Goal: Transaction & Acquisition: Purchase product/service

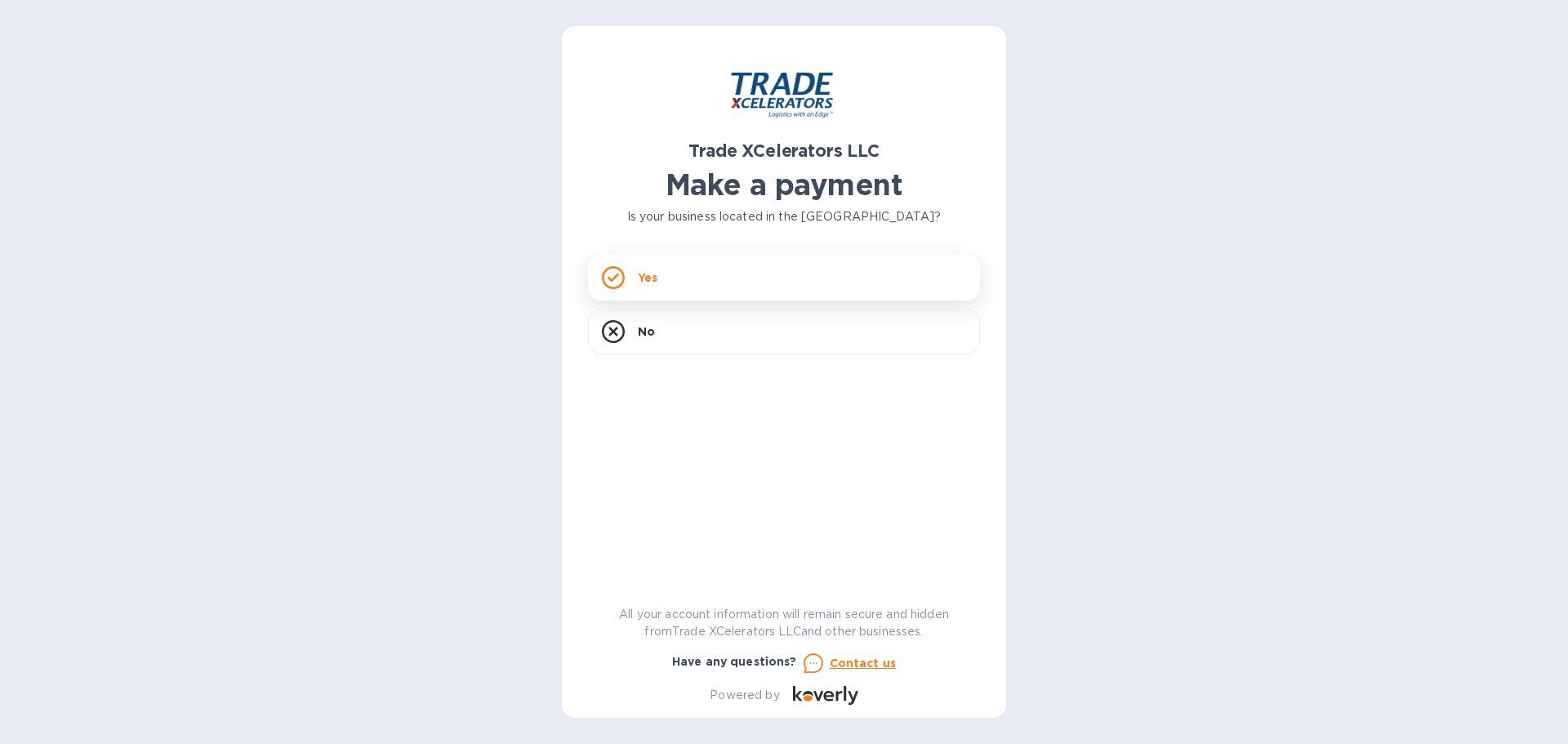
click at [652, 279] on p "Yes" at bounding box center [647, 277] width 20 height 16
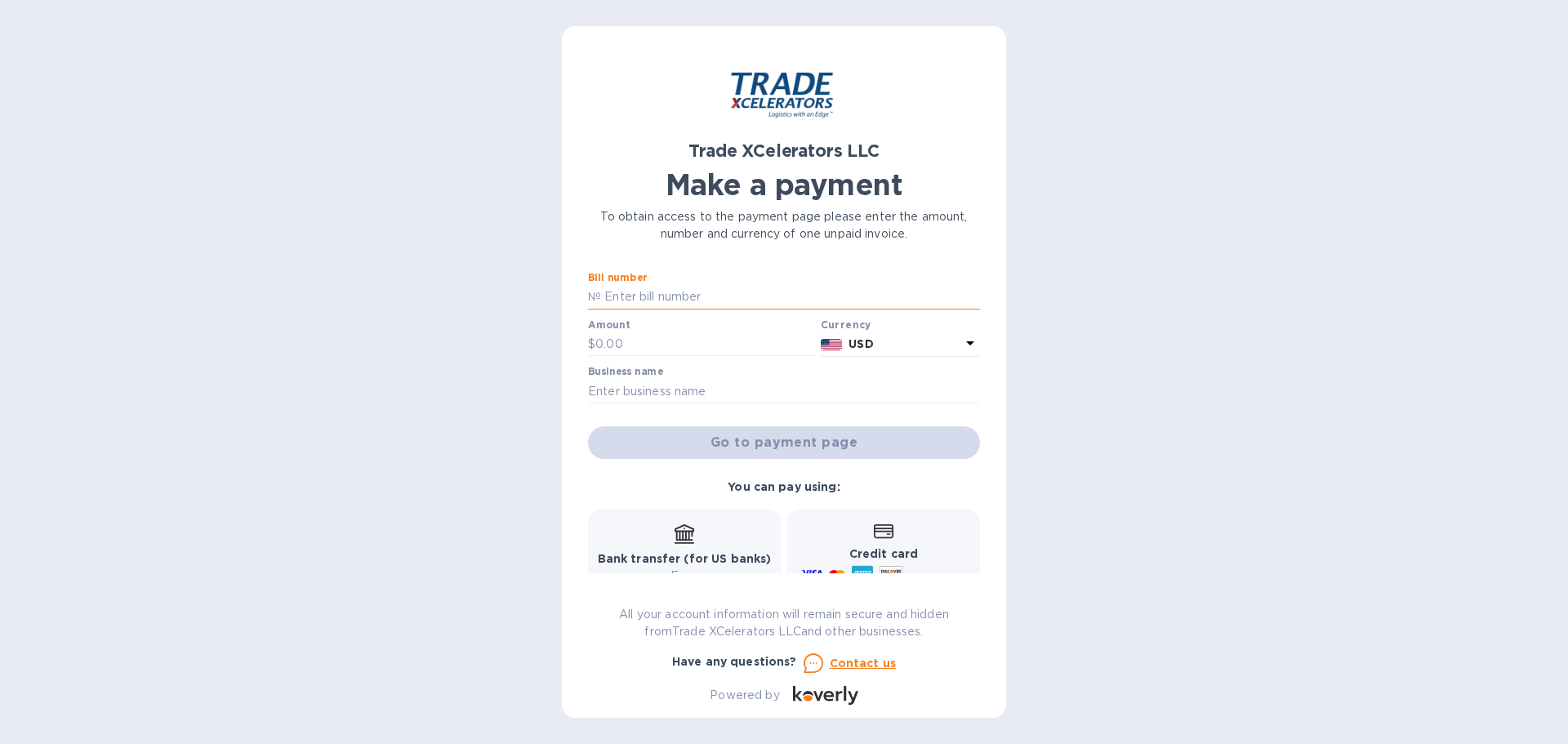
click at [688, 291] on input "text" at bounding box center [790, 297] width 378 height 24
type input "7506762-1"
click at [665, 339] on input "text" at bounding box center [704, 345] width 219 height 24
type input "45.00"
click at [684, 386] on input "text" at bounding box center [783, 391] width 392 height 24
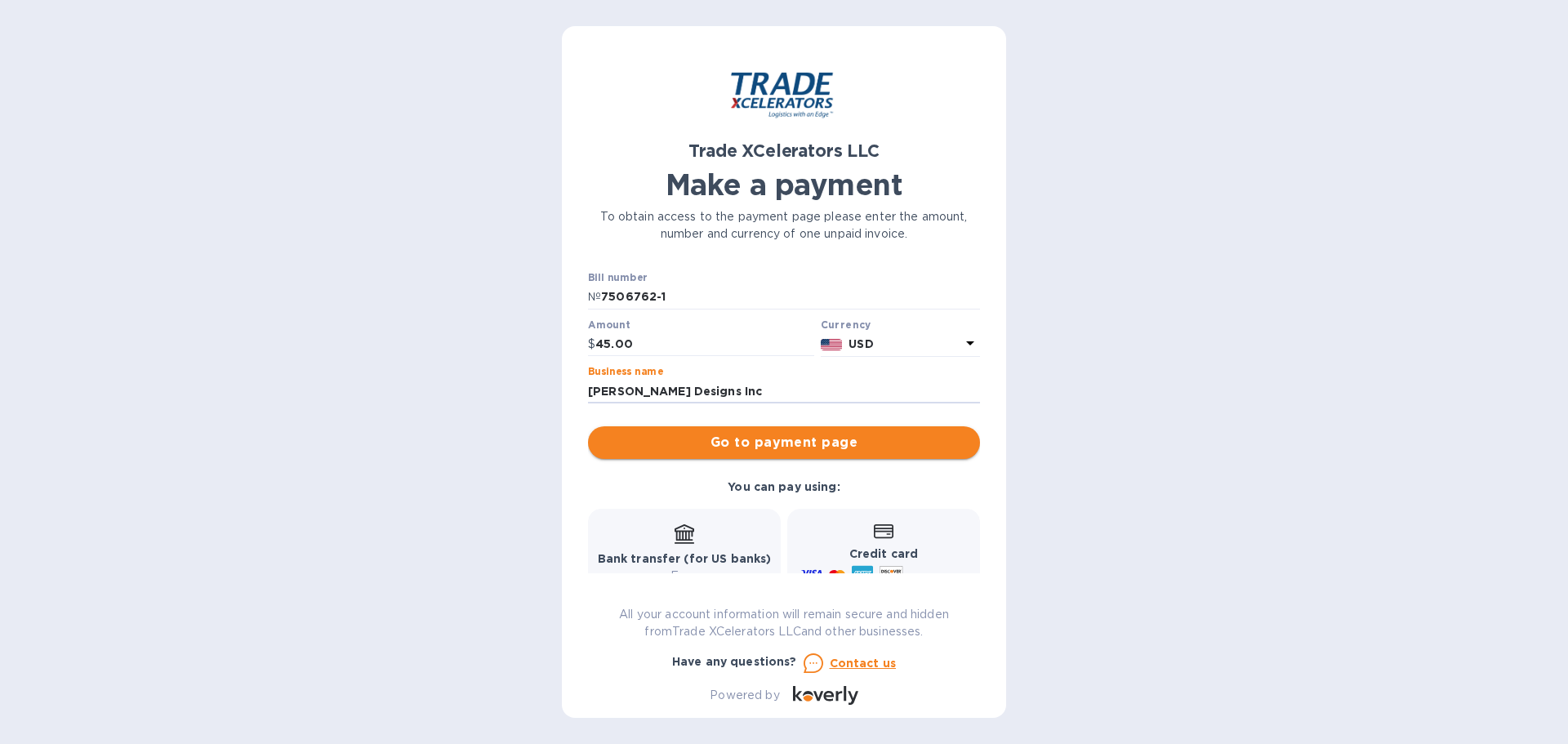
type input "[PERSON_NAME] Designs Inc"
click at [730, 435] on span "Go to payment page" at bounding box center [784, 442] width 366 height 20
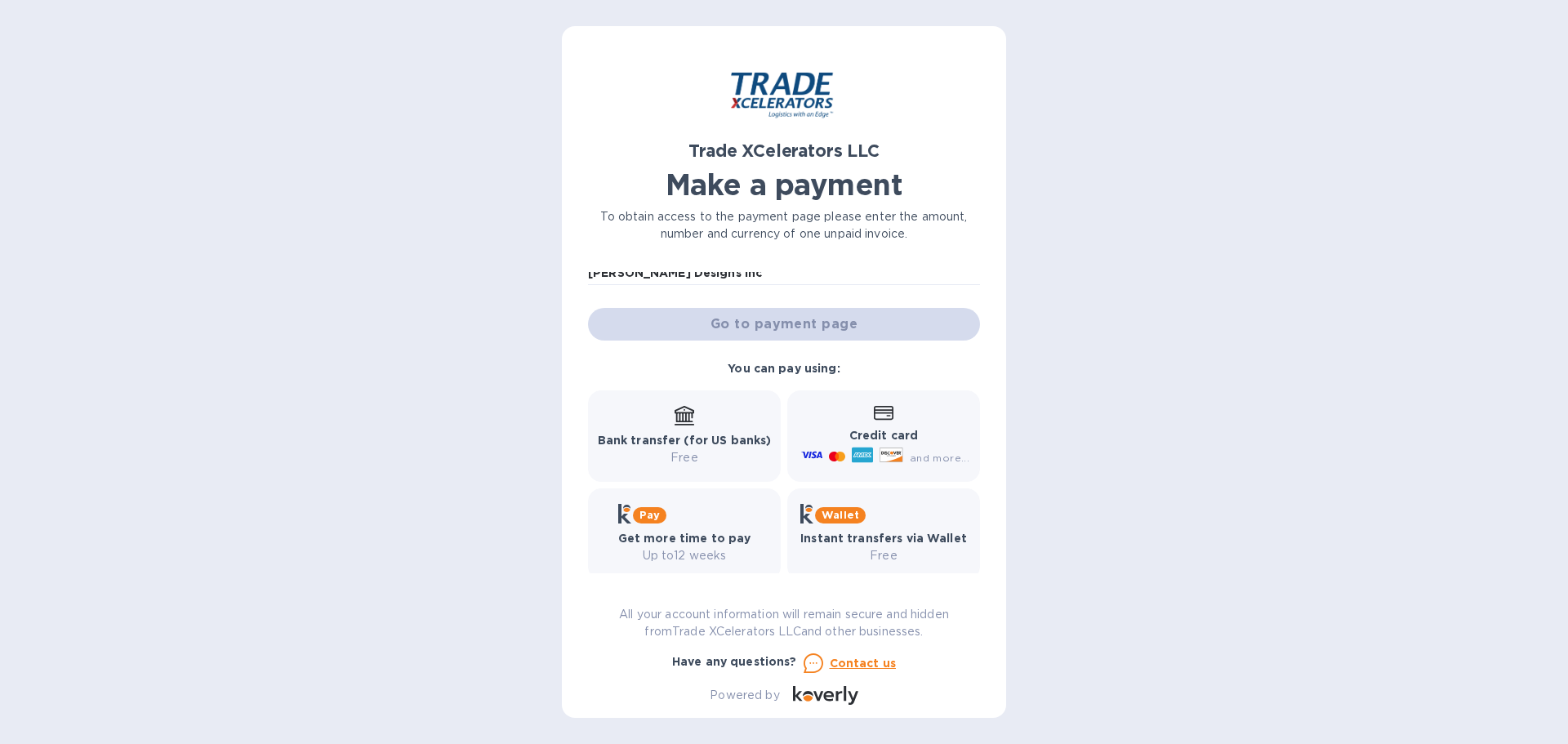
scroll to position [134, 0]
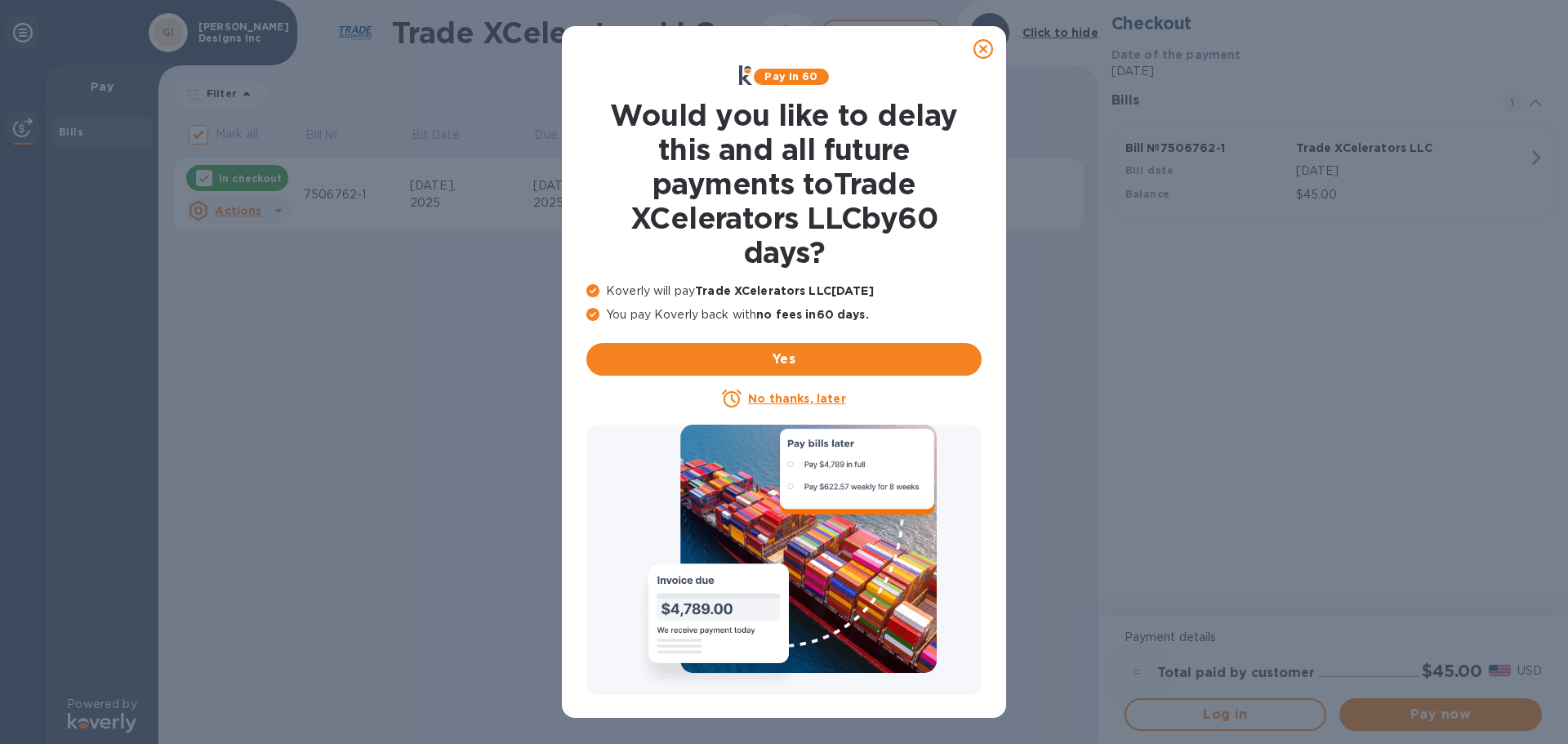
click at [810, 403] on u "No thanks, later" at bounding box center [796, 398] width 97 height 13
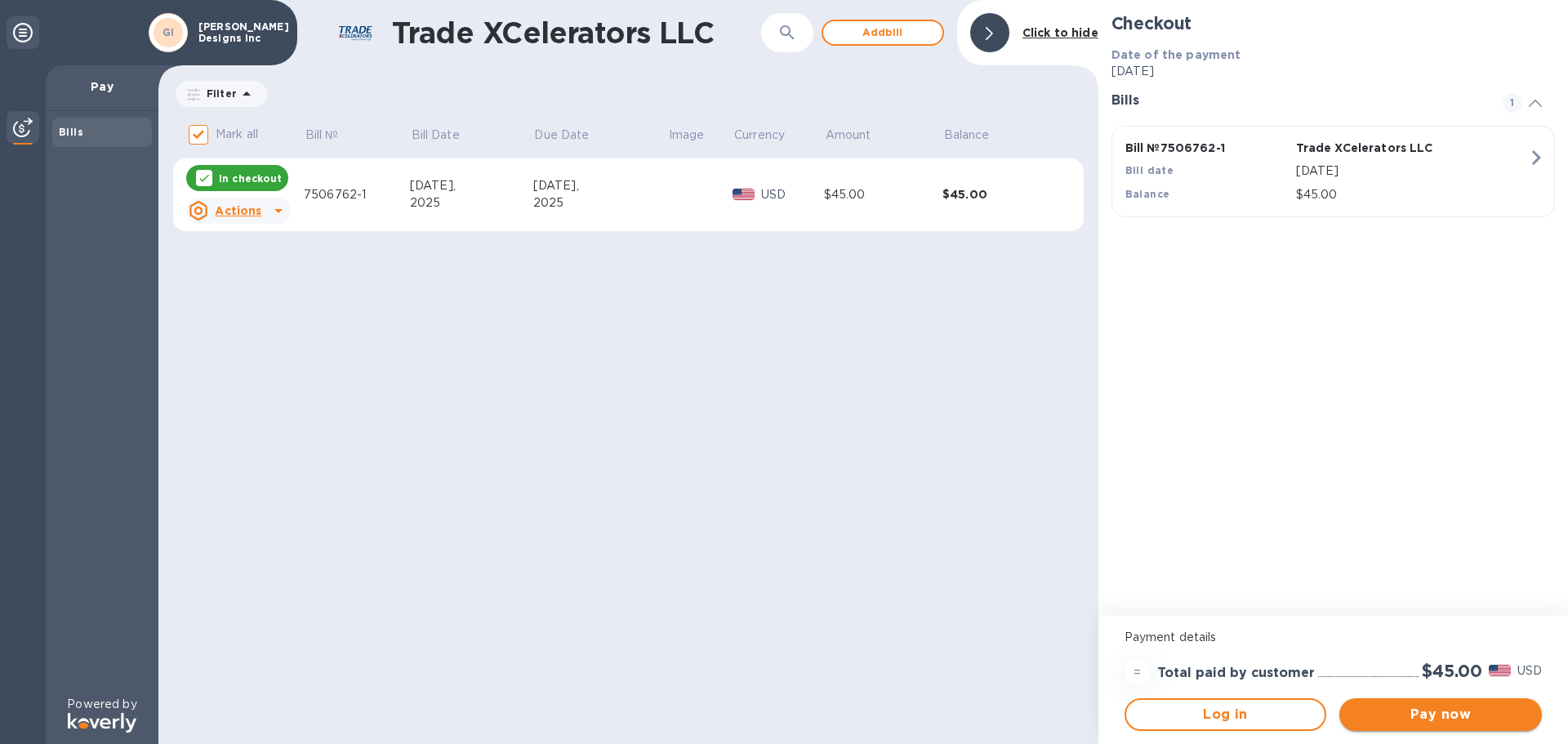
click at [1440, 706] on span "Pay now" at bounding box center [1440, 714] width 177 height 20
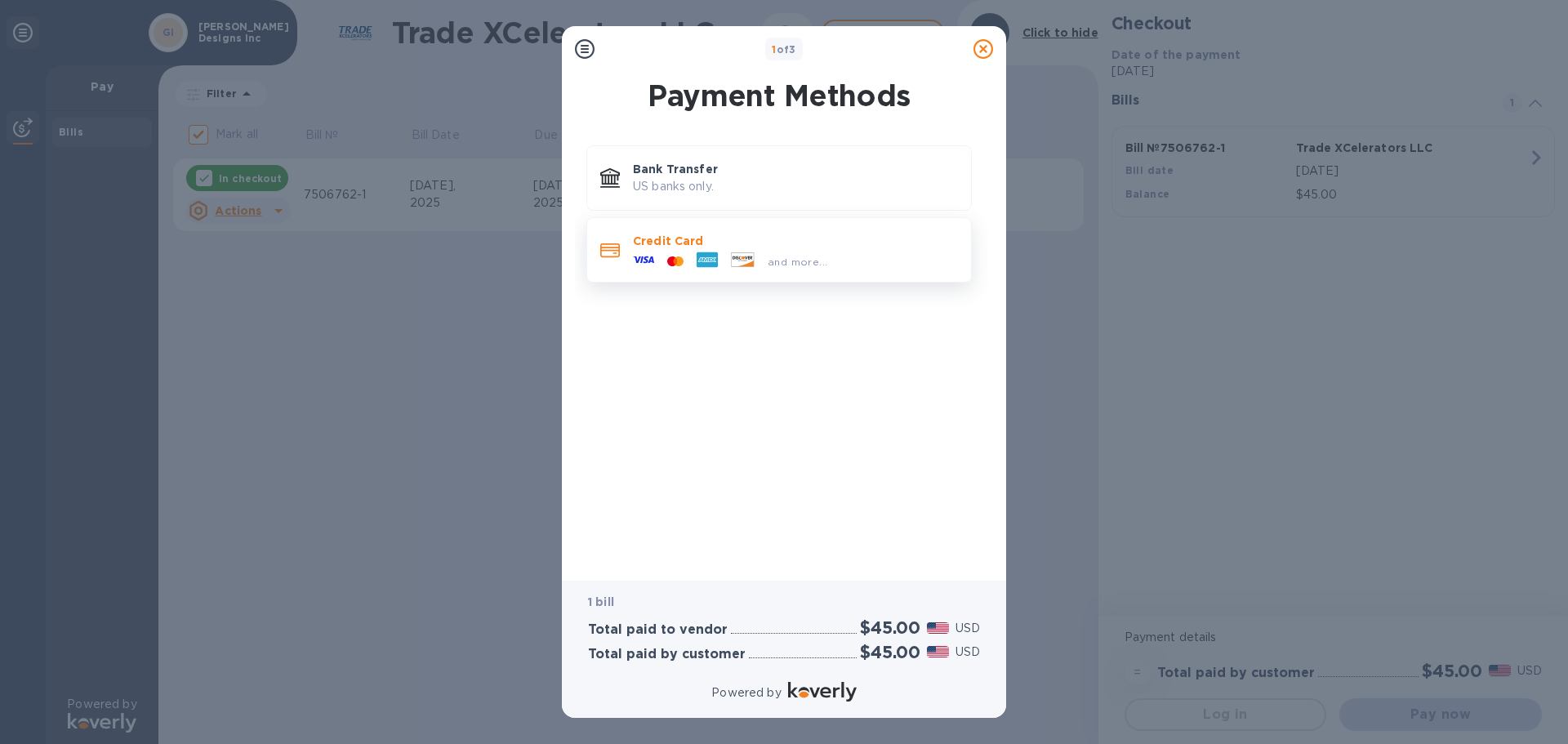
click at [685, 258] on div at bounding box center [674, 261] width 29 height 16
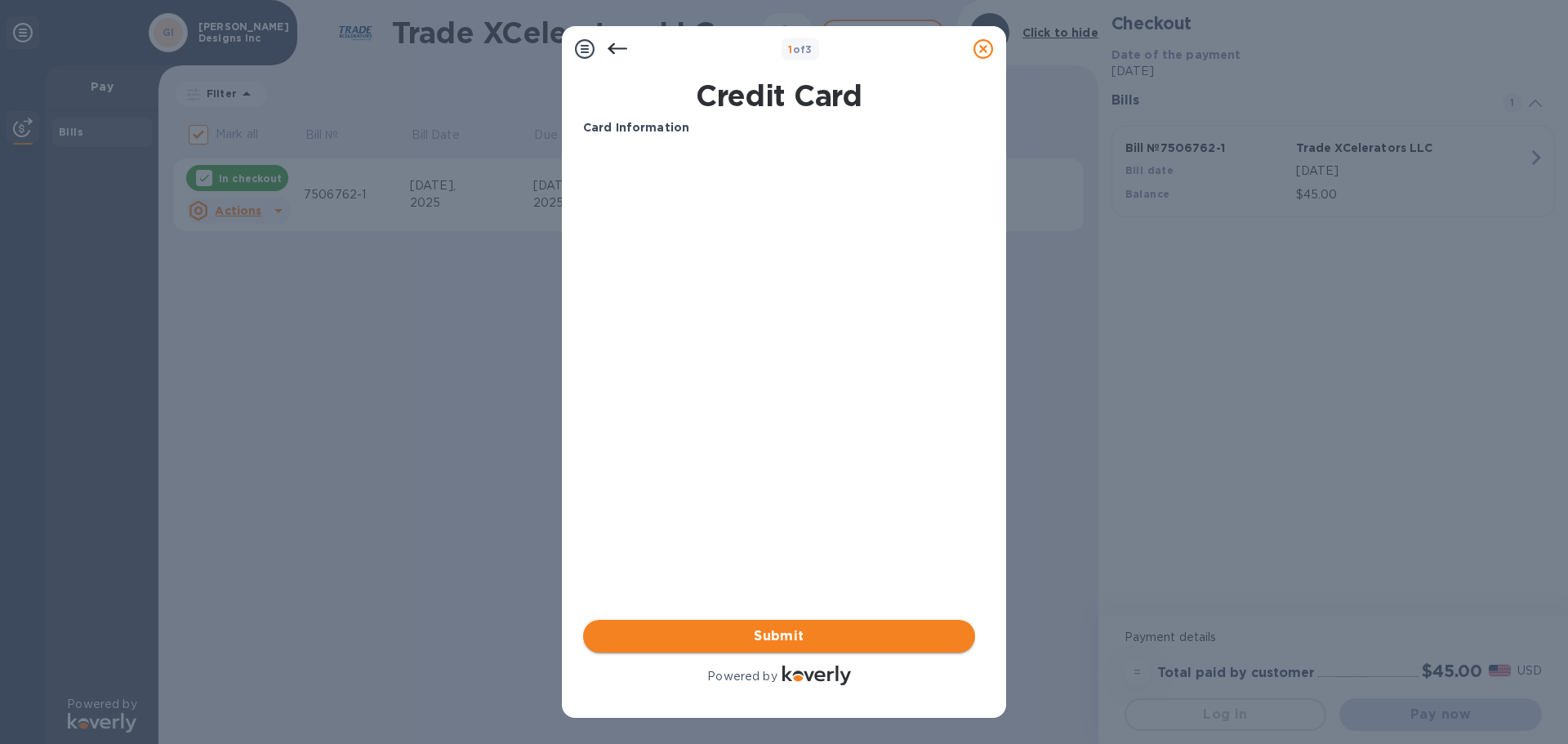
click at [794, 631] on span "Submit" at bounding box center [779, 636] width 366 height 20
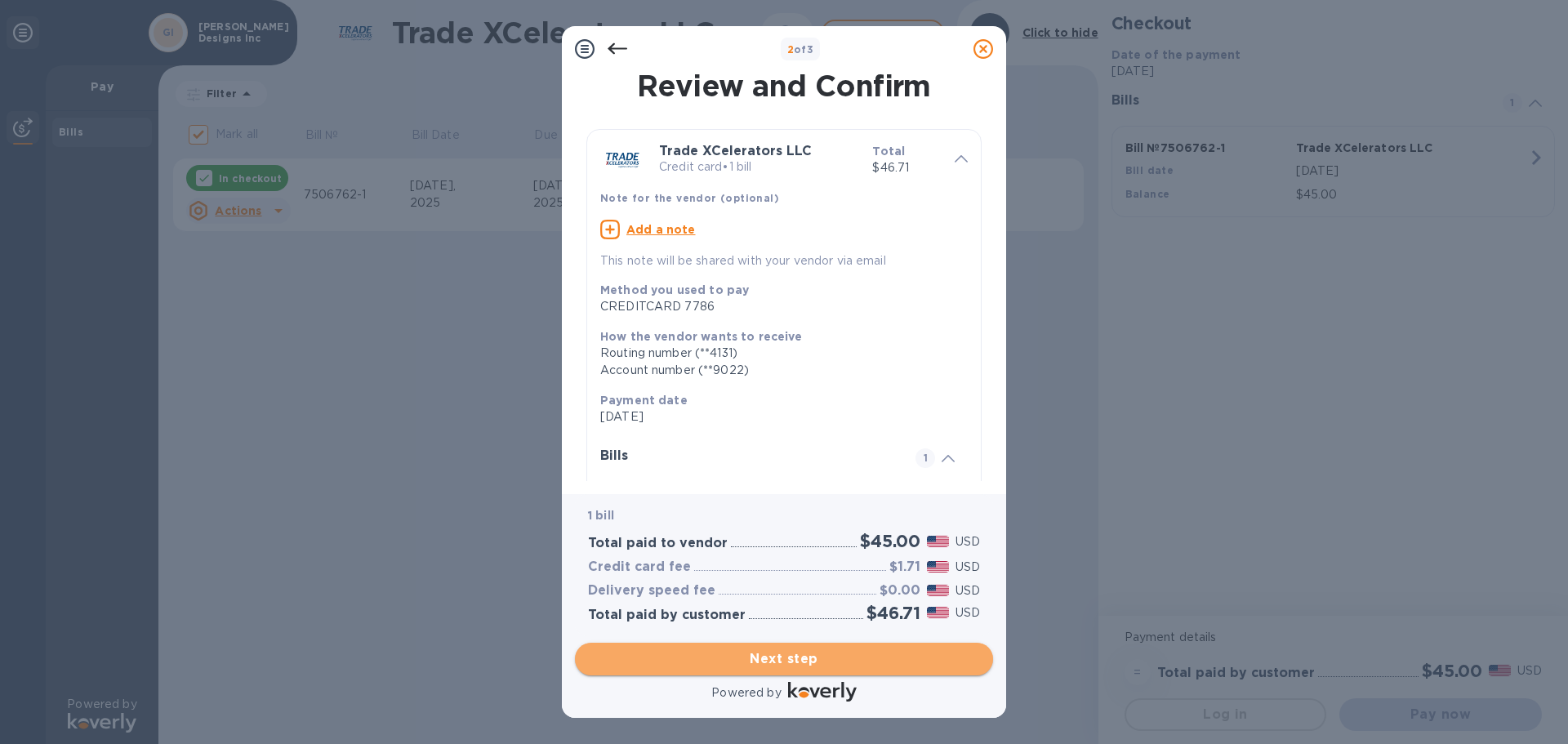
click at [782, 655] on span "Next step" at bounding box center [783, 659] width 392 height 20
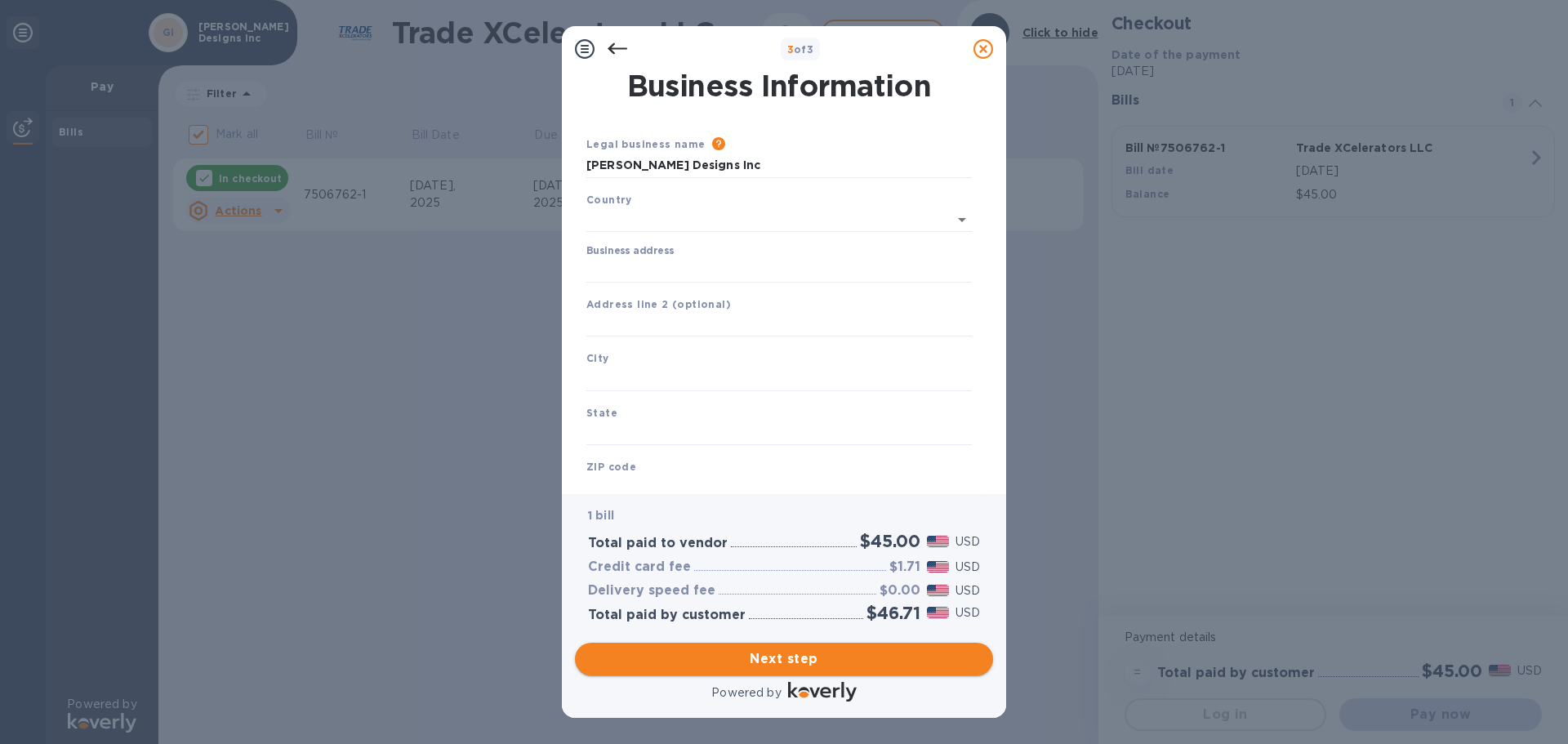
type input "[GEOGRAPHIC_DATA]"
click at [641, 265] on input "Business address" at bounding box center [778, 267] width 385 height 24
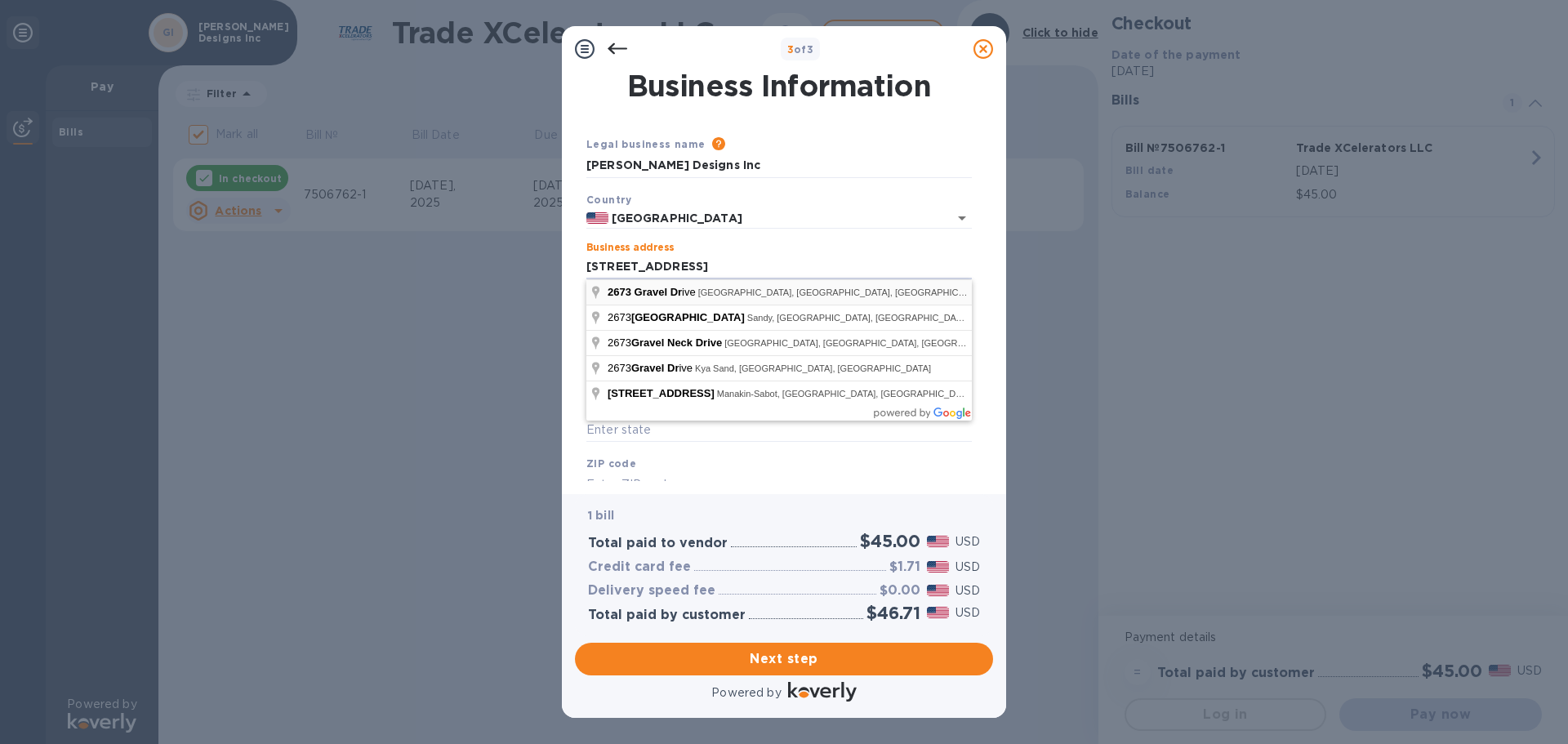
type input "[STREET_ADDRESS]"
type input "[GEOGRAPHIC_DATA]"
type input "76118"
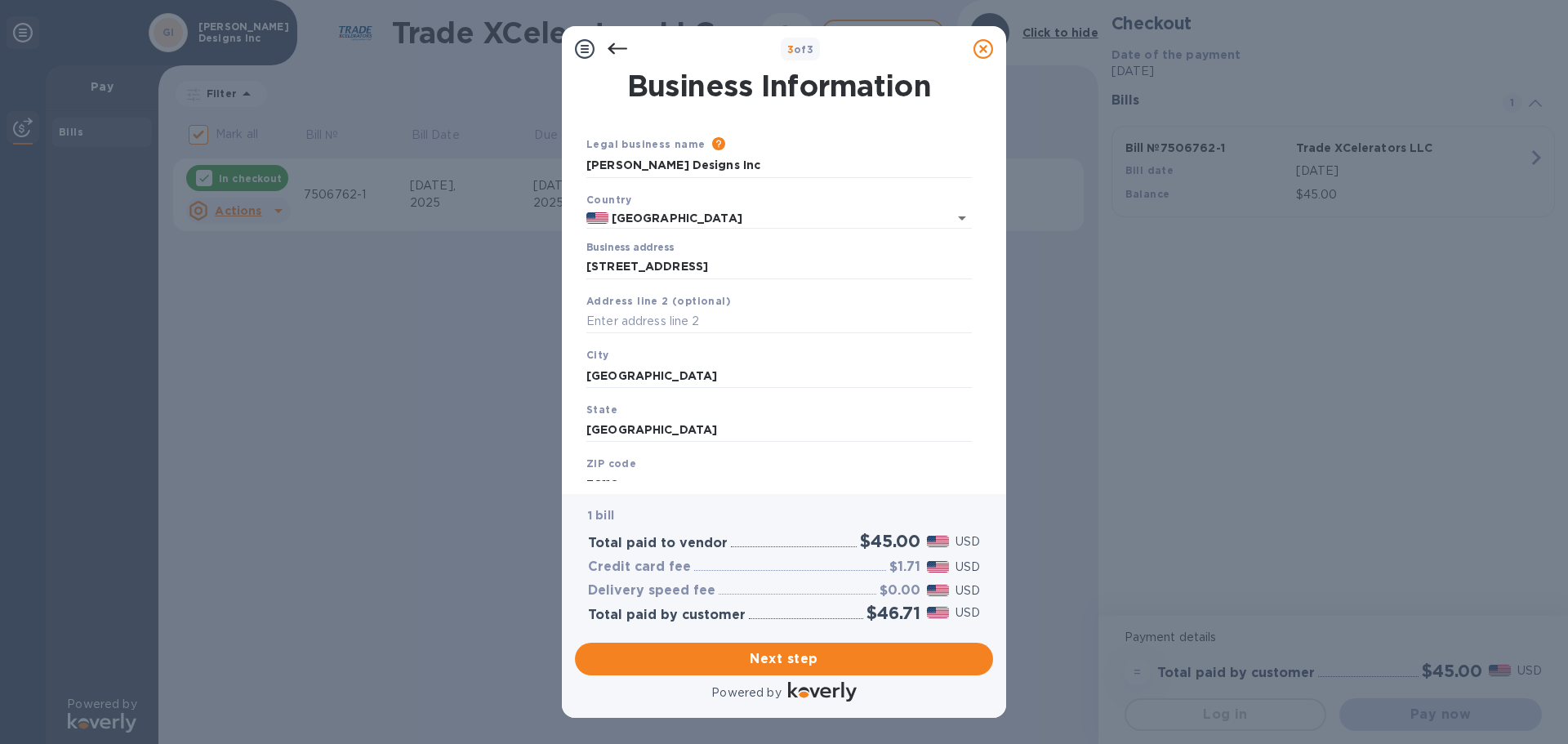
scroll to position [54, 0]
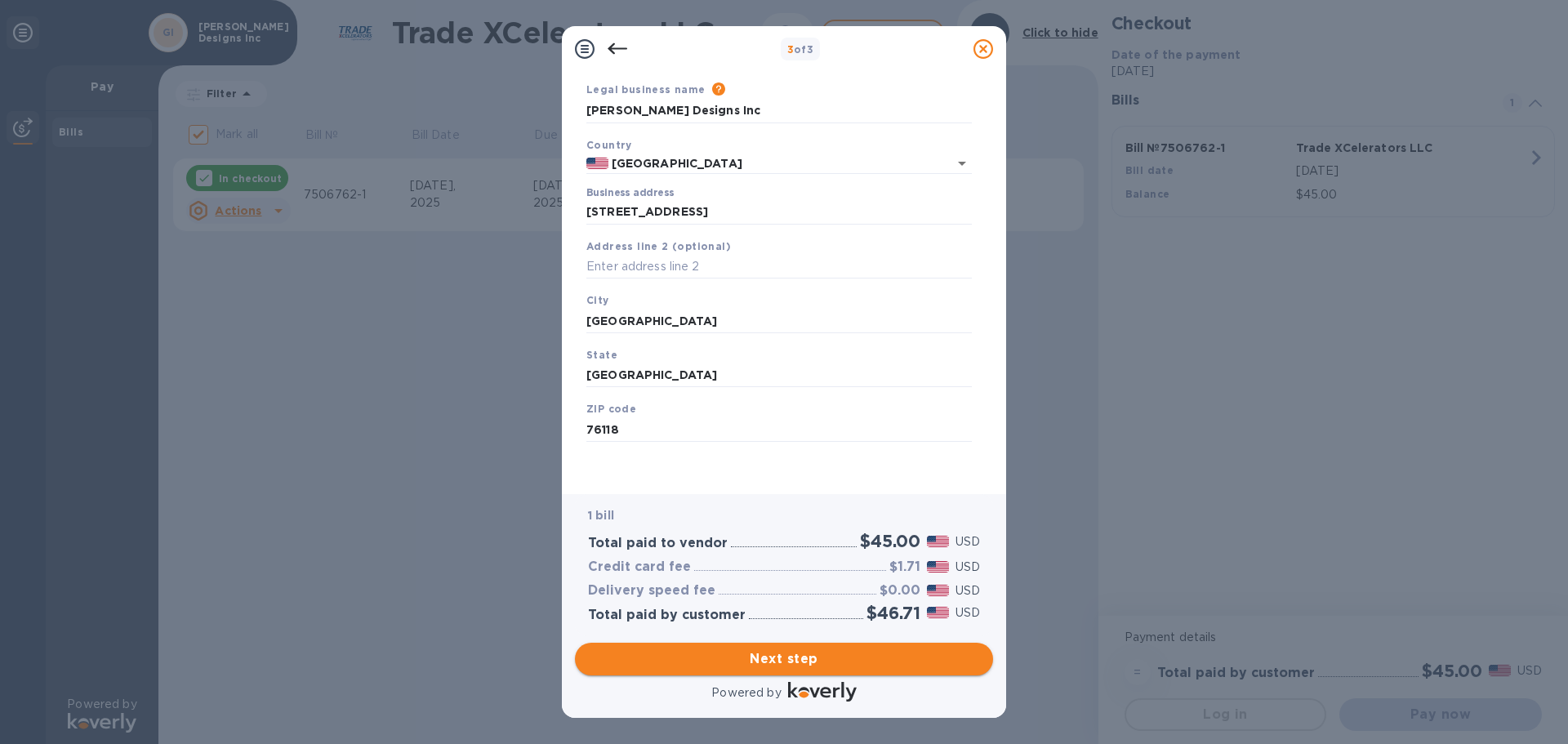
click at [761, 665] on span "Next step" at bounding box center [783, 659] width 392 height 20
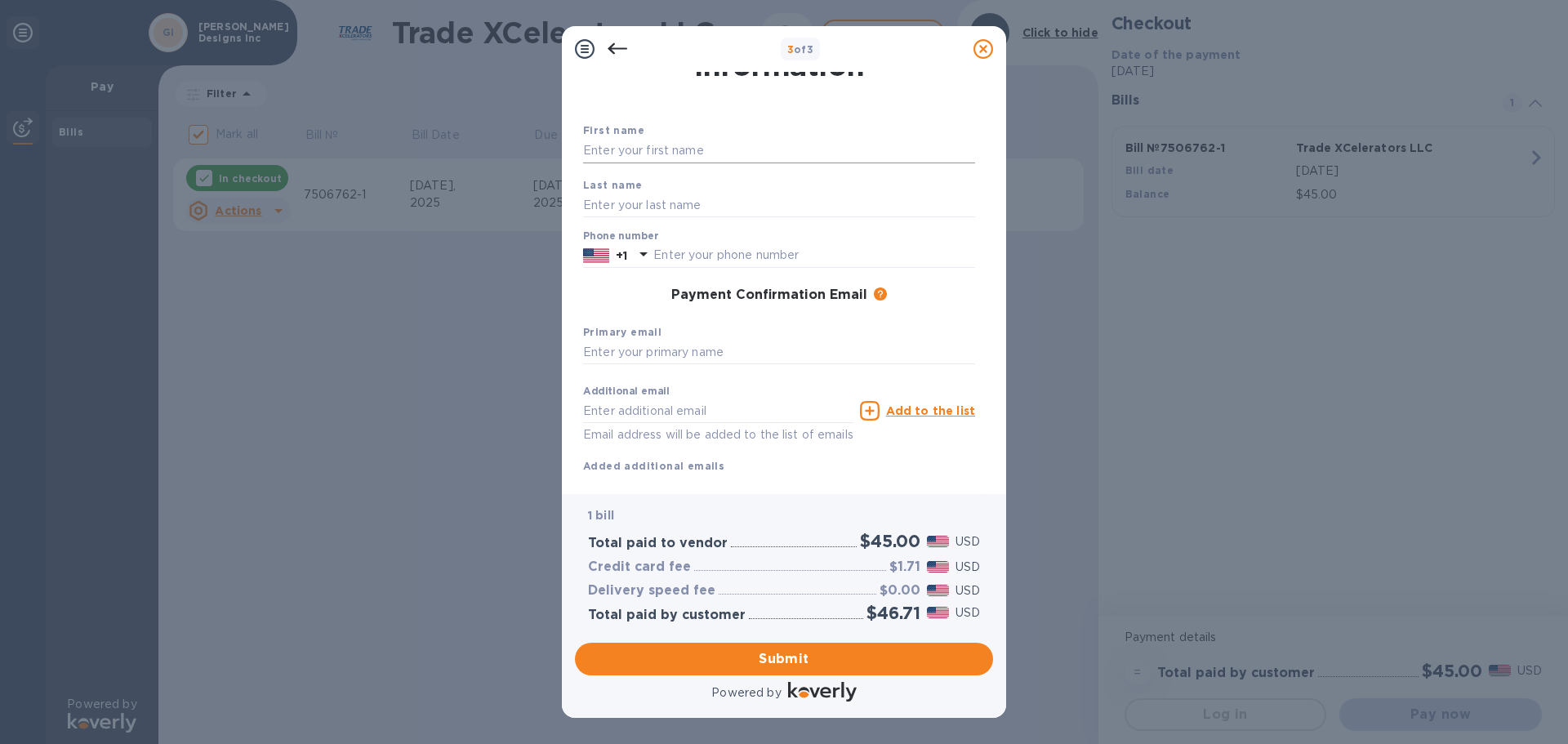
click at [638, 152] on input "text" at bounding box center [778, 151] width 392 height 24
type input "Abbi"
type input "[PERSON_NAME]"
type input "9057070434"
type input "[EMAIL_ADDRESS][DOMAIN_NAME]"
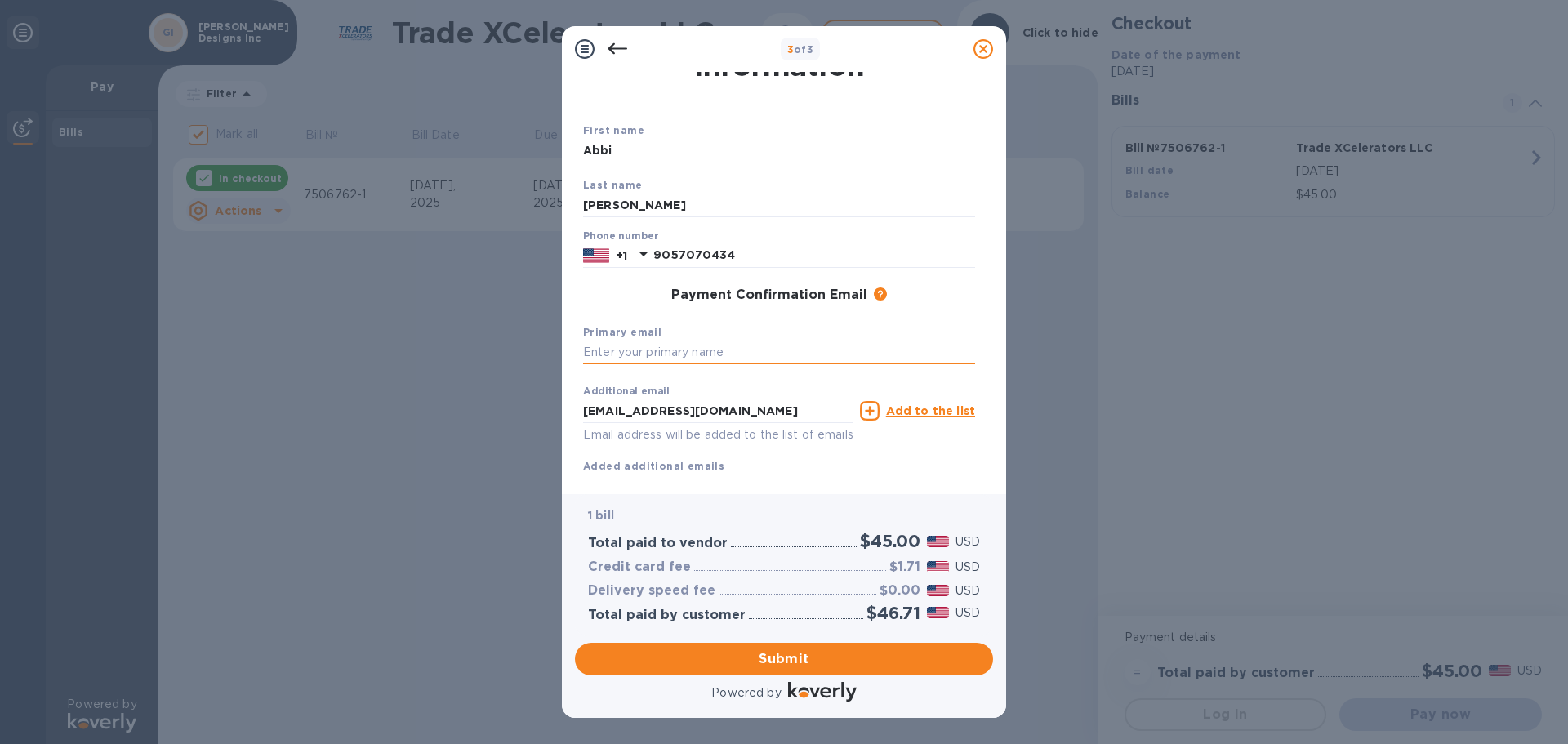
click at [659, 349] on input "text" at bounding box center [778, 353] width 392 height 24
click at [694, 348] on input "text" at bounding box center [778, 353] width 392 height 24
click at [698, 355] on input "[EMAIL_ADDRESS][DOMAIN_NAME]" at bounding box center [778, 353] width 392 height 24
type input "[EMAIL_ADDRESS][PERSON_NAME][DOMAIN_NAME]"
click at [834, 663] on span "Submit" at bounding box center [783, 659] width 392 height 20
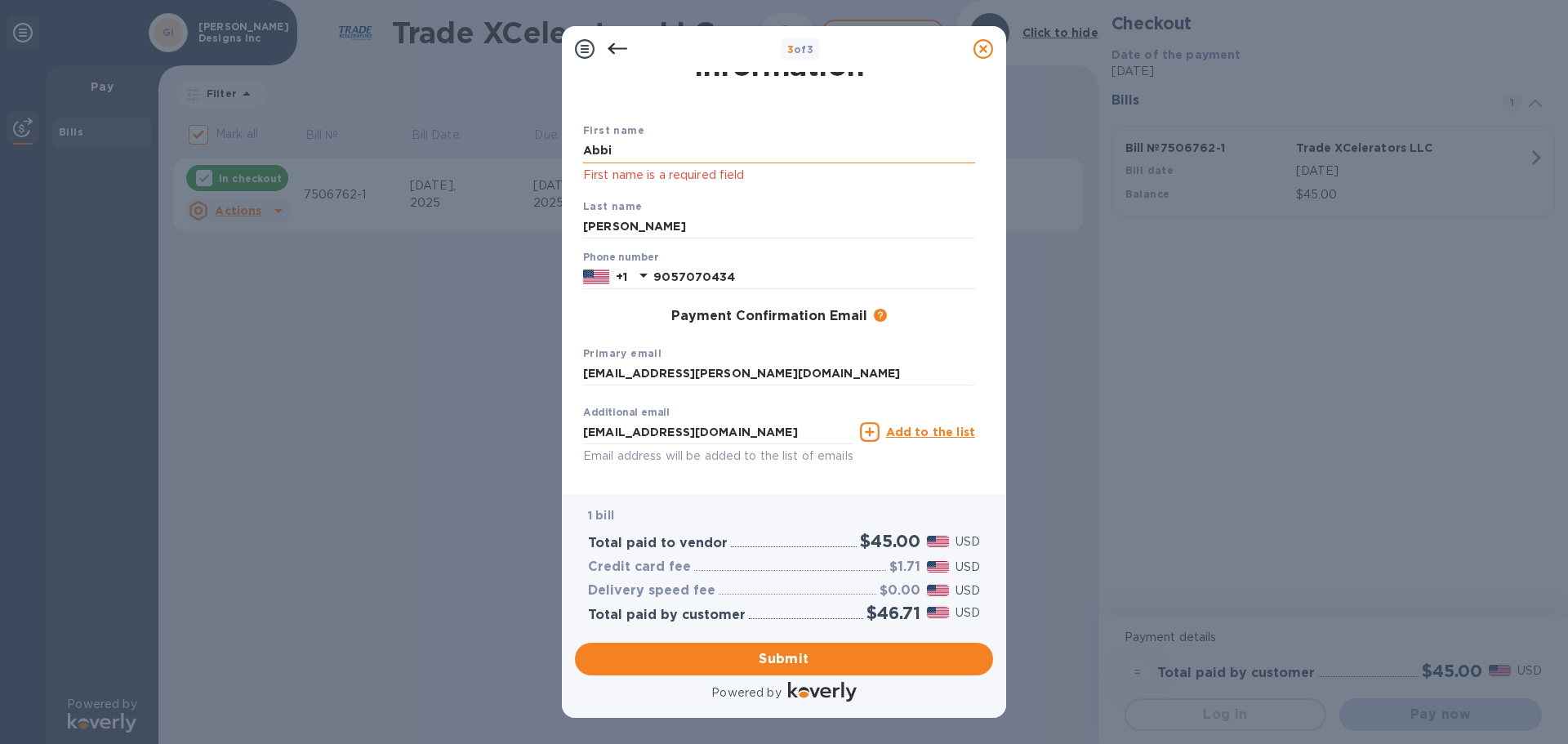
click at [658, 151] on input "Abbi" at bounding box center [778, 151] width 392 height 24
click at [624, 231] on input "[PERSON_NAME]" at bounding box center [778, 227] width 392 height 24
drag, startPoint x: 618, startPoint y: 147, endPoint x: 515, endPoint y: 159, distance: 103.7
click at [515, 159] on div "3 of 3 Payment Contact Information First name [PERSON_NAME] First name is a req…" at bounding box center [784, 372] width 1568 height 744
drag, startPoint x: 625, startPoint y: 156, endPoint x: 550, endPoint y: 156, distance: 75.0
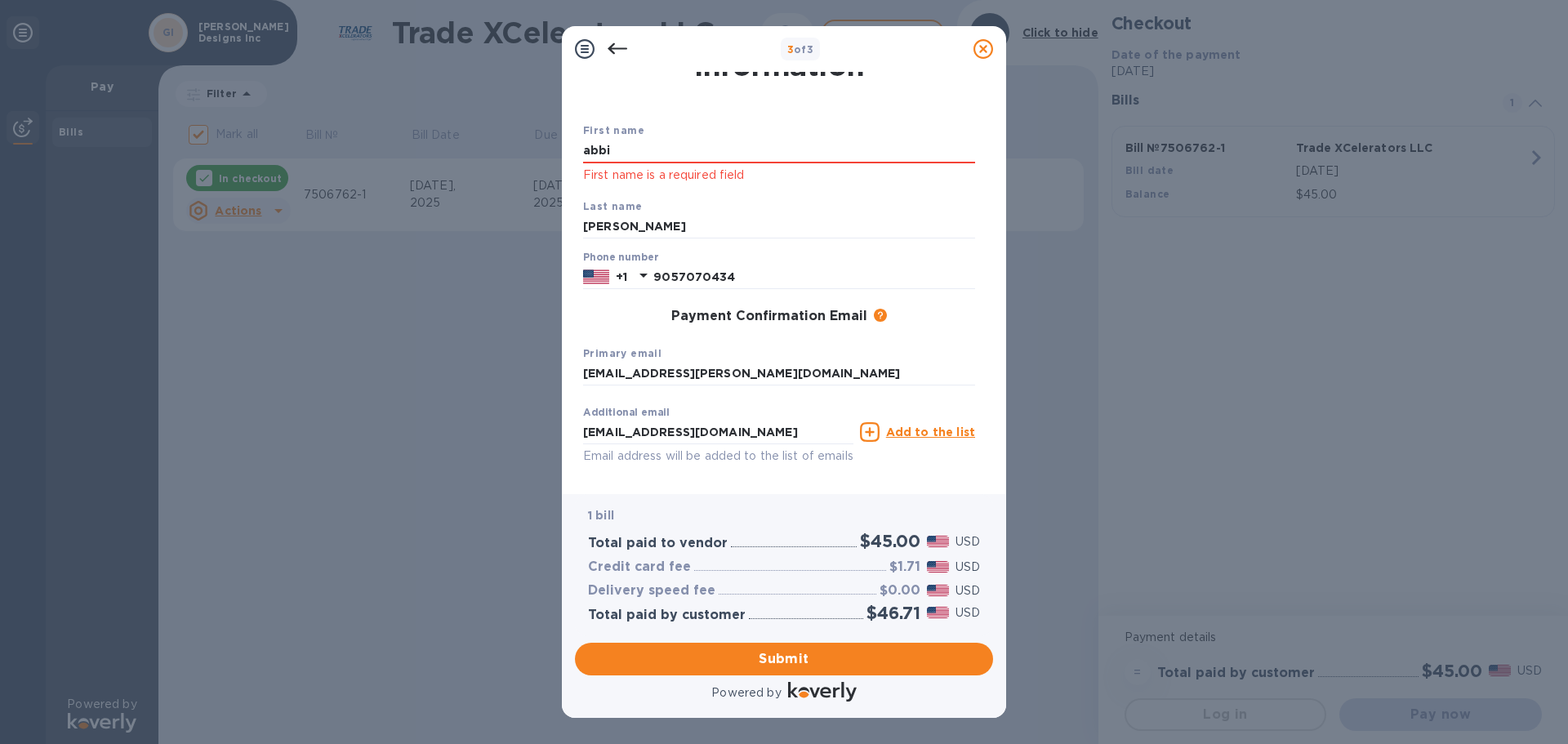
click at [550, 156] on div "3 of 3 Payment Contact Information First name [PERSON_NAME] First name is a req…" at bounding box center [784, 372] width 1568 height 744
type input "a"
click at [669, 139] on input "Abbi" at bounding box center [778, 151] width 392 height 24
type input "Abbi"
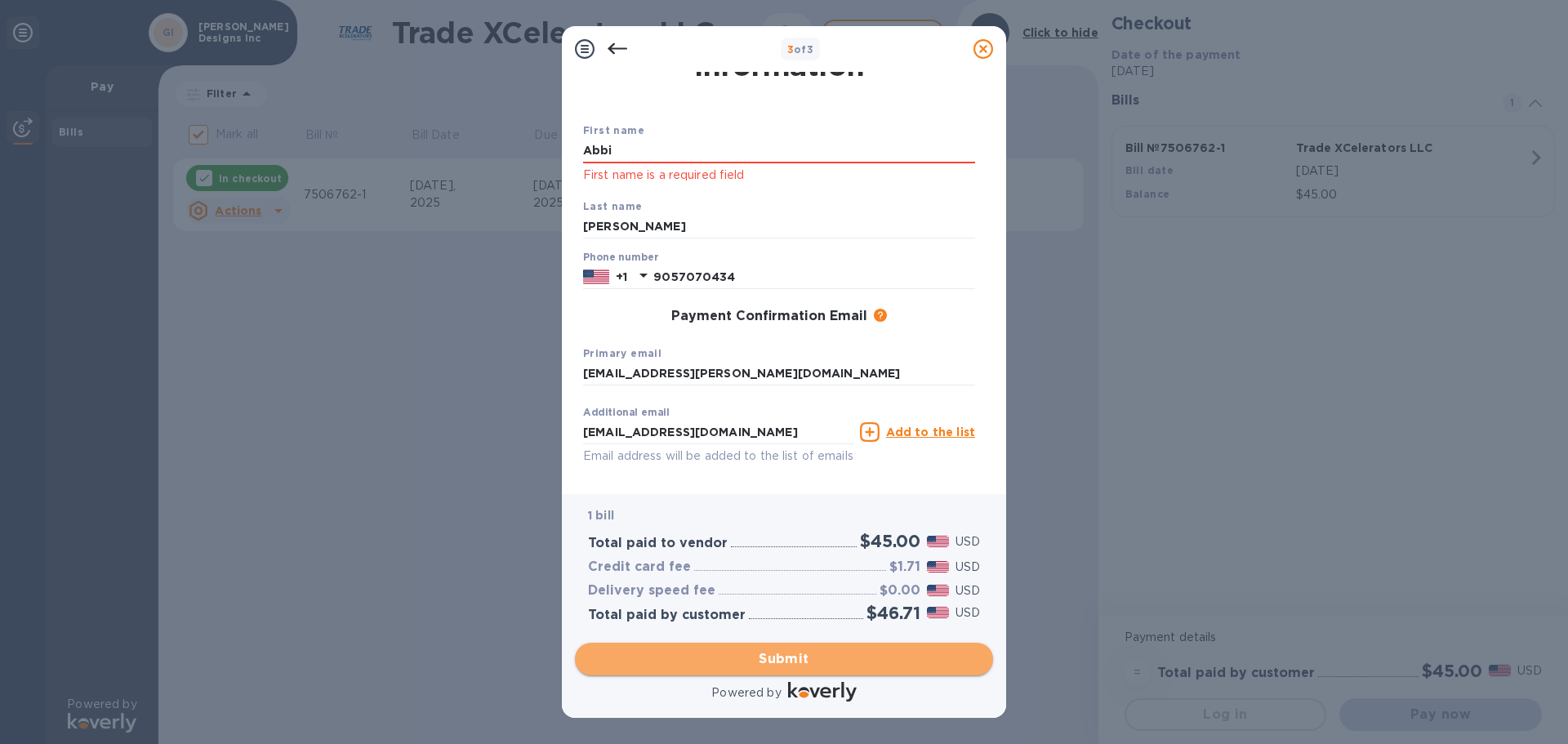
click at [798, 660] on span "Submit" at bounding box center [783, 659] width 392 height 20
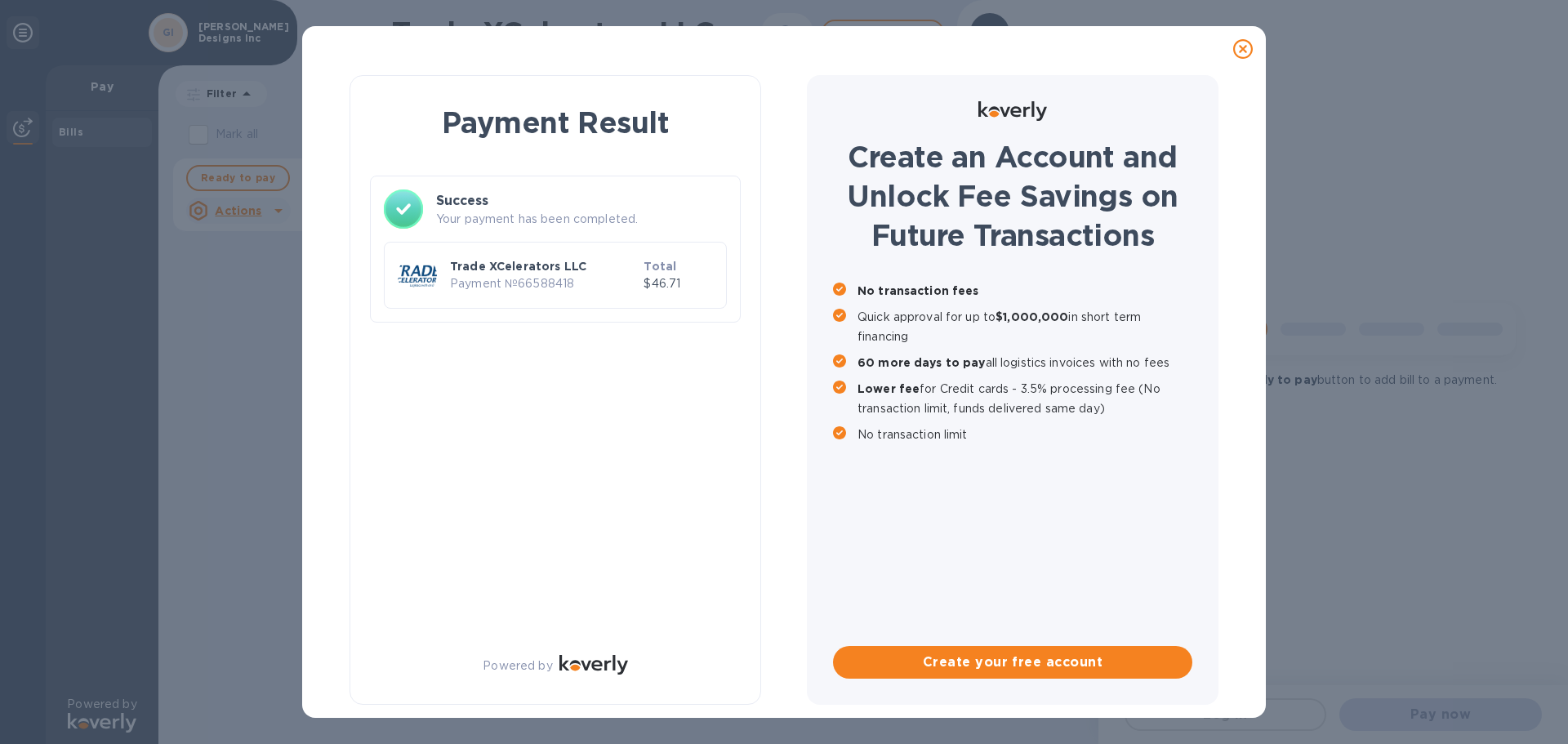
checkbox input "false"
